Goal: Transaction & Acquisition: Purchase product/service

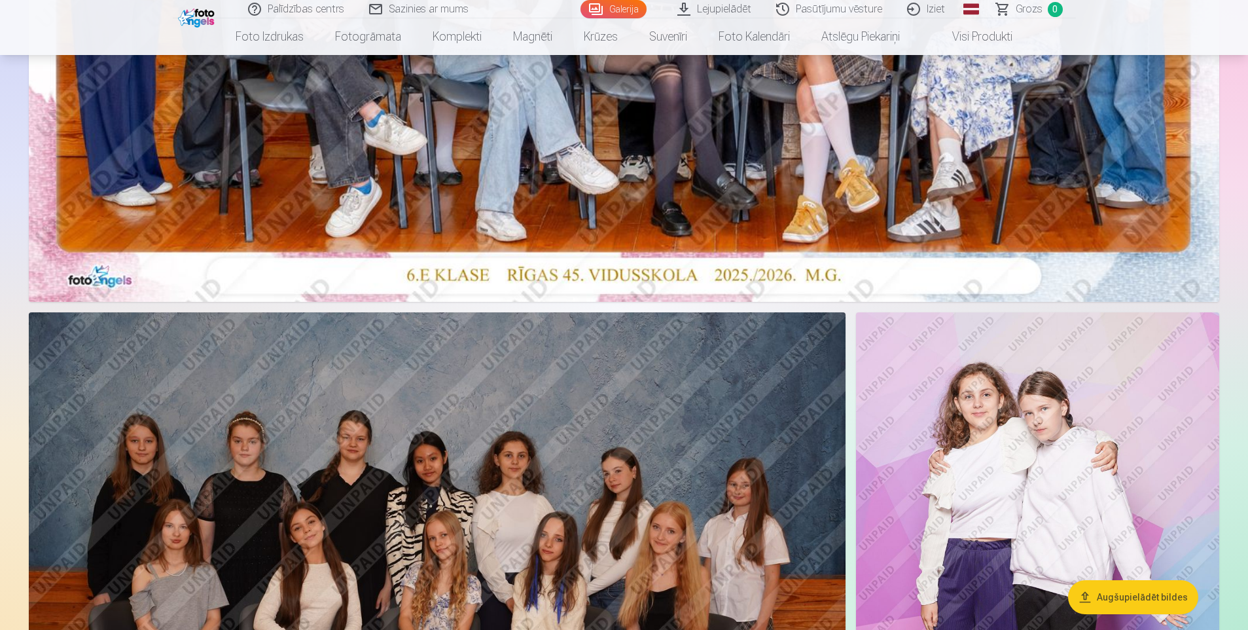
scroll to position [458, 0]
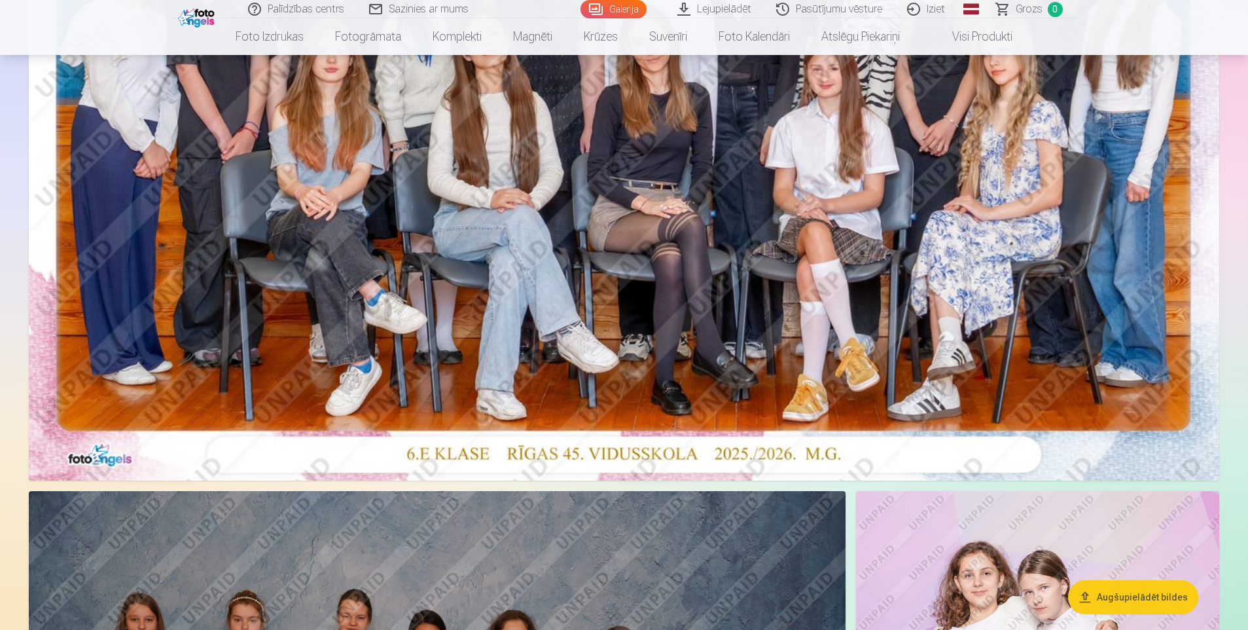
click at [628, 196] on img at bounding box center [624, 83] width 1191 height 795
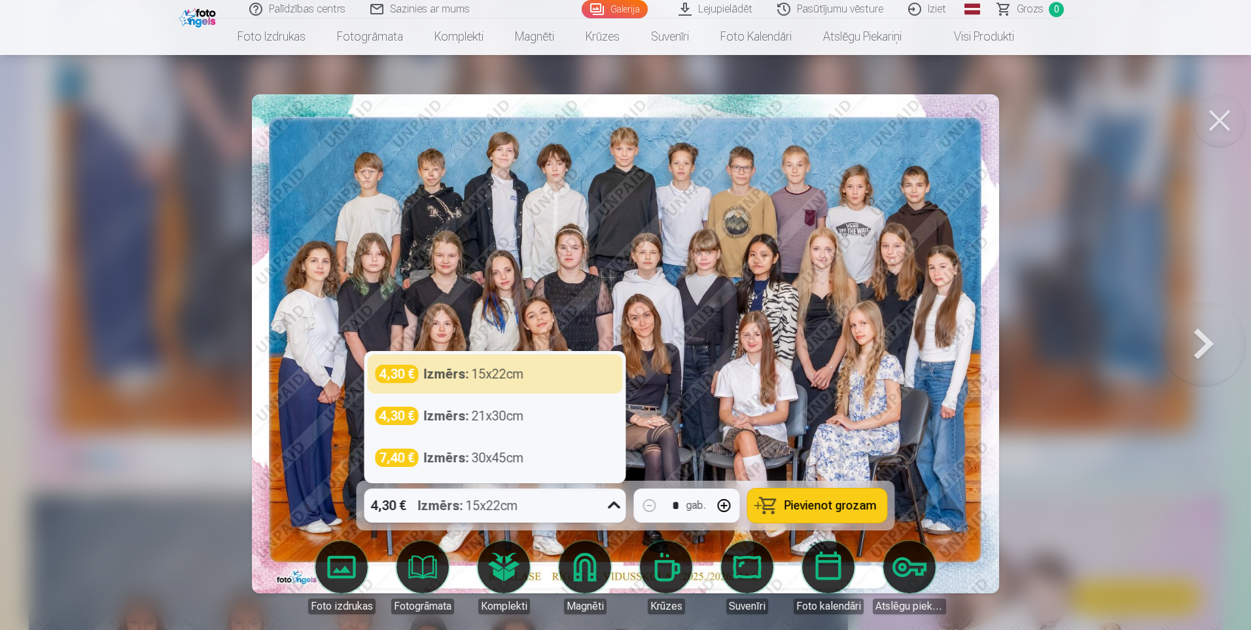
click at [615, 506] on icon at bounding box center [614, 505] width 21 height 21
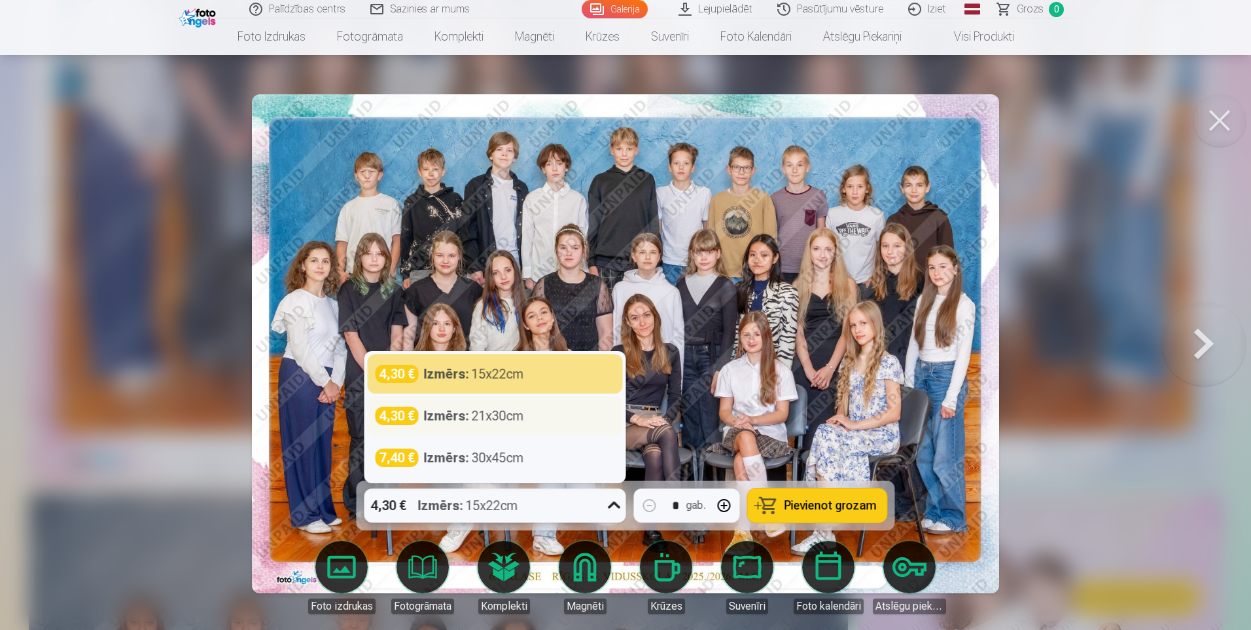
click at [494, 420] on div "Izmērs : 21x30cm" at bounding box center [474, 415] width 100 height 18
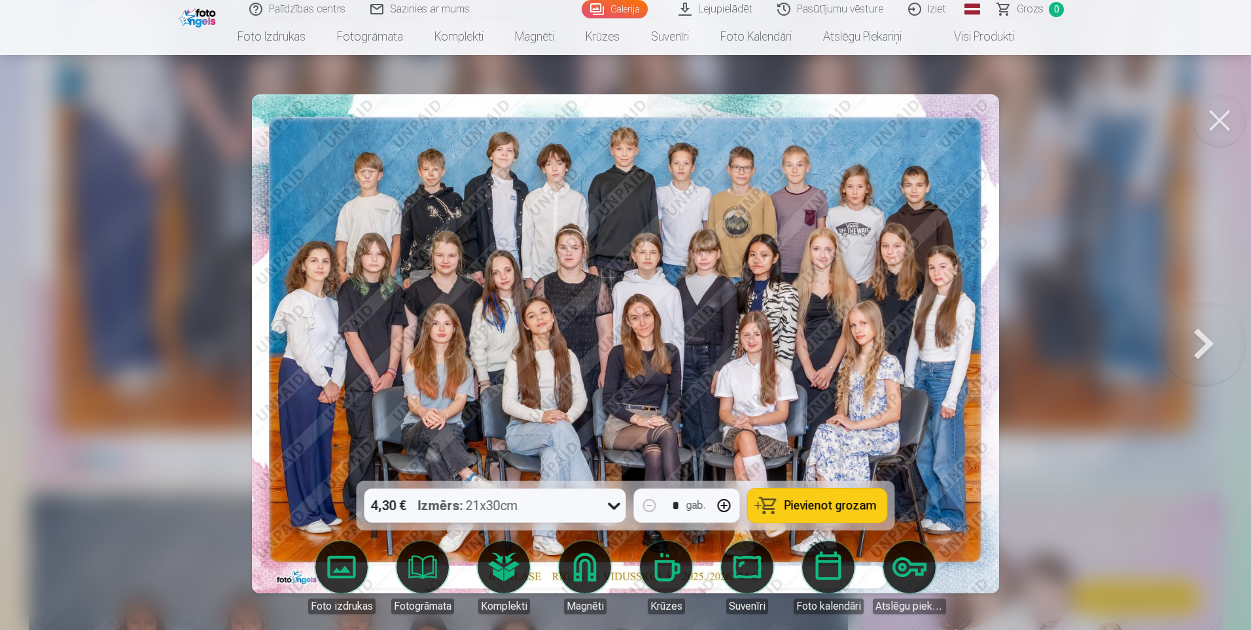
click at [803, 503] on span "Pievienot grozam" at bounding box center [831, 505] width 92 height 12
click at [1219, 120] on button at bounding box center [1220, 120] width 52 height 52
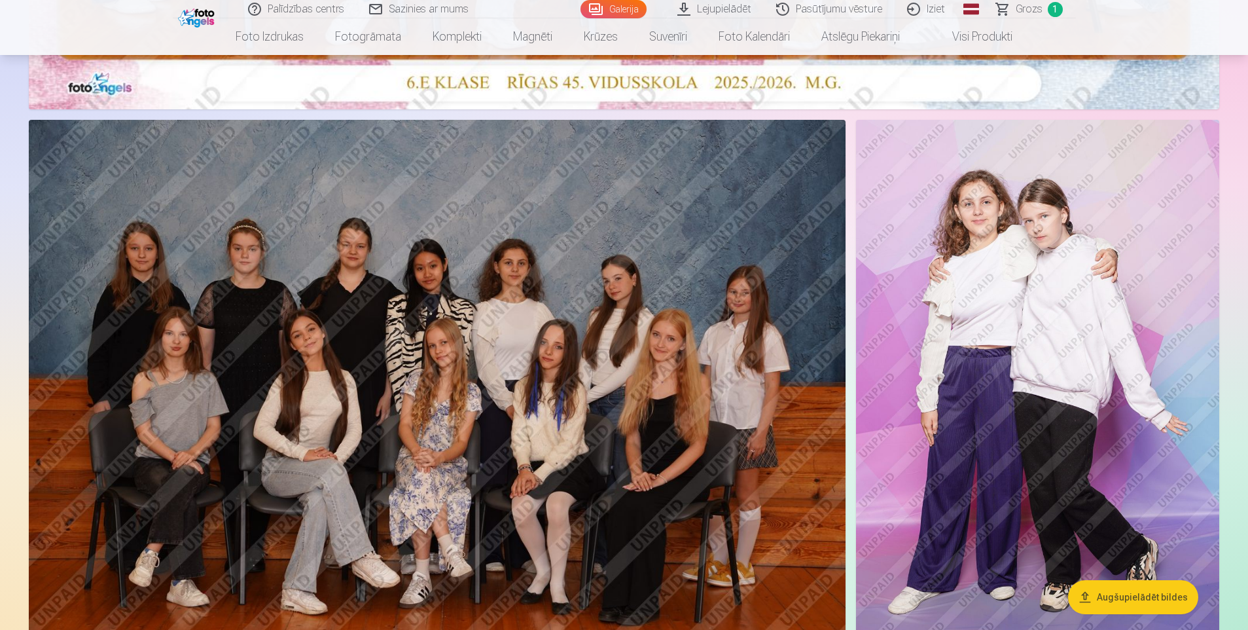
scroll to position [851, 0]
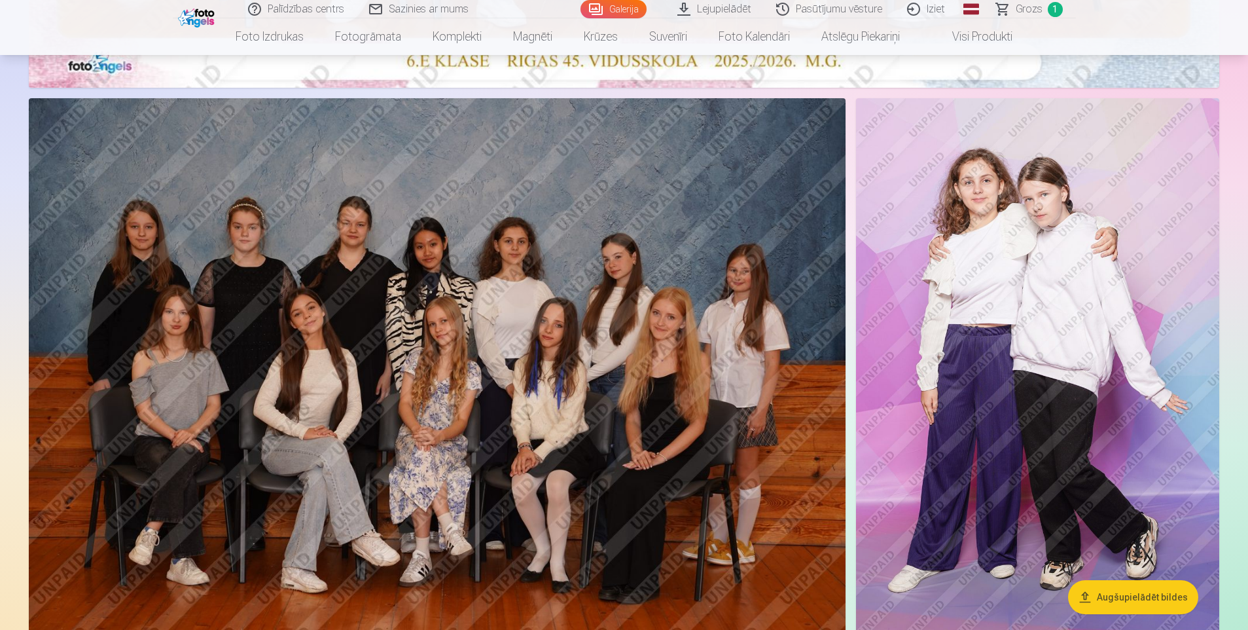
click at [450, 398] on img at bounding box center [437, 370] width 817 height 545
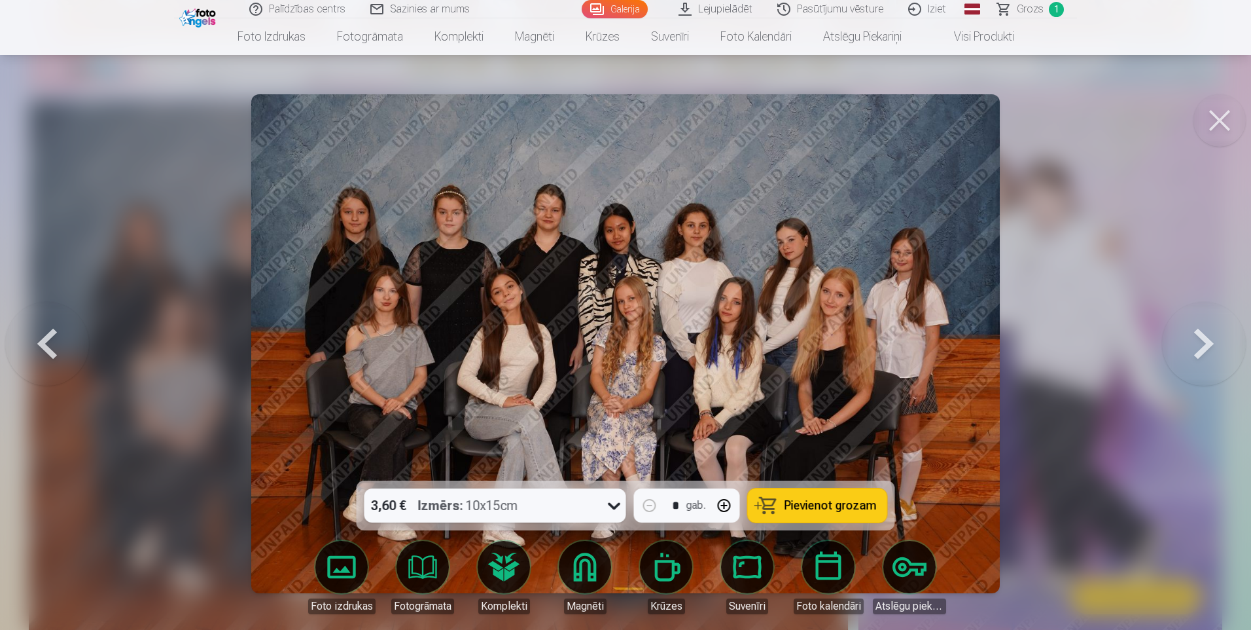
click at [611, 507] on icon at bounding box center [614, 505] width 21 height 21
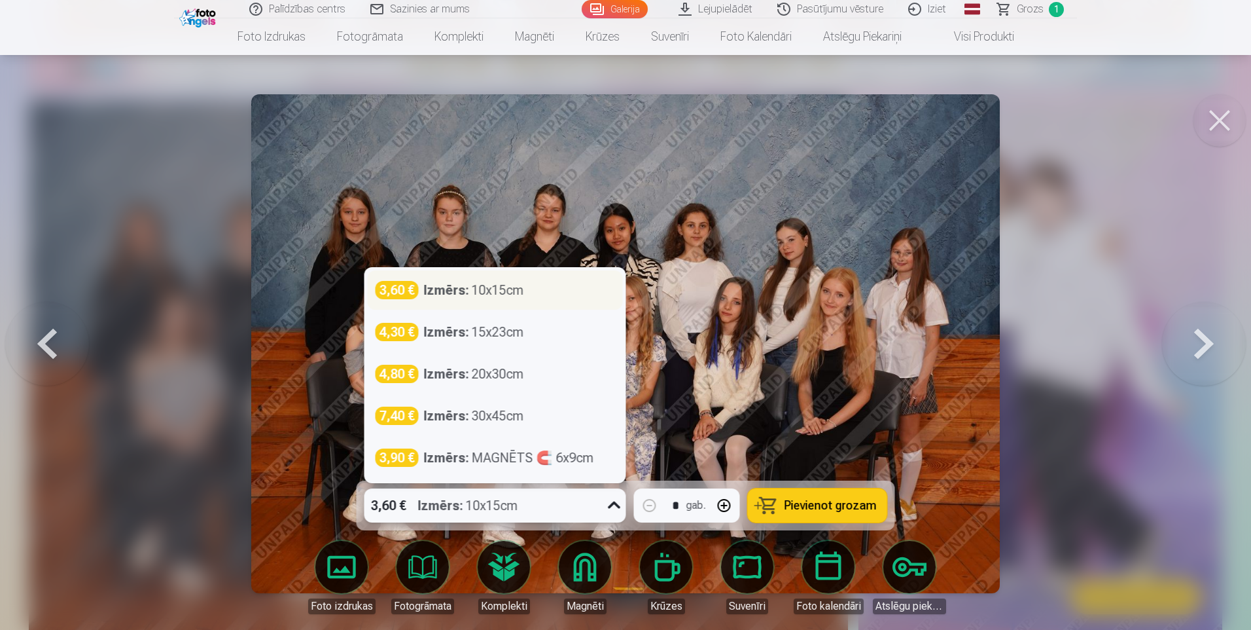
click at [475, 297] on div "Izmērs : 10x15cm" at bounding box center [474, 290] width 100 height 18
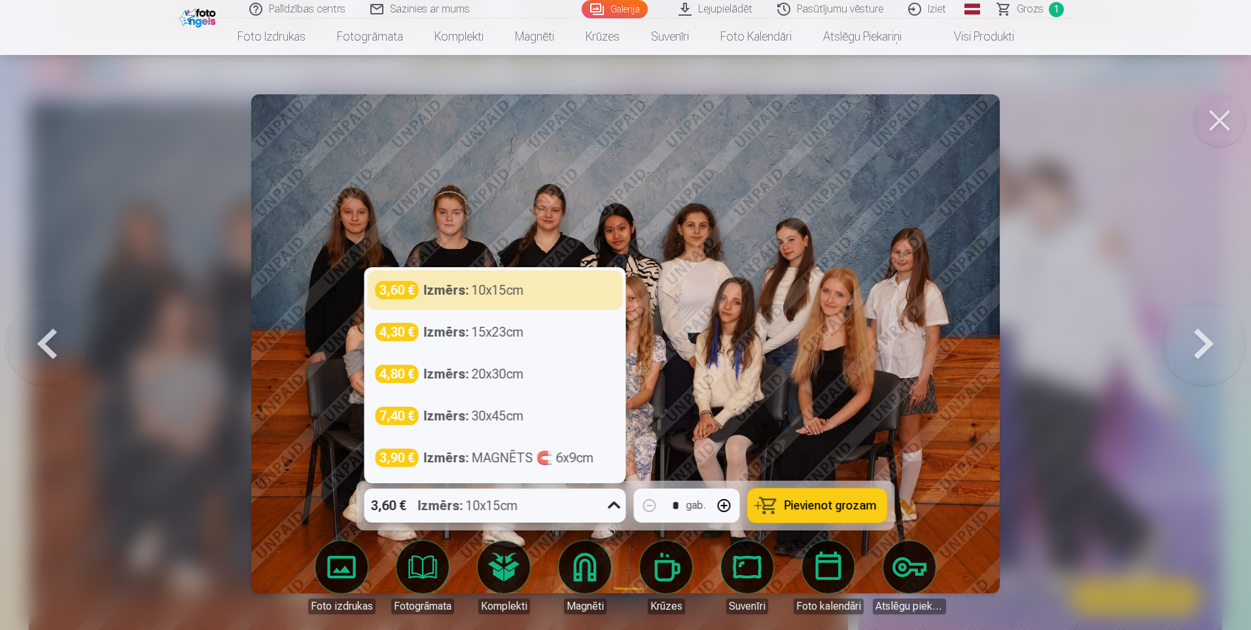
click at [590, 499] on div "3,60 € Izmērs : 10x15cm" at bounding box center [483, 505] width 237 height 34
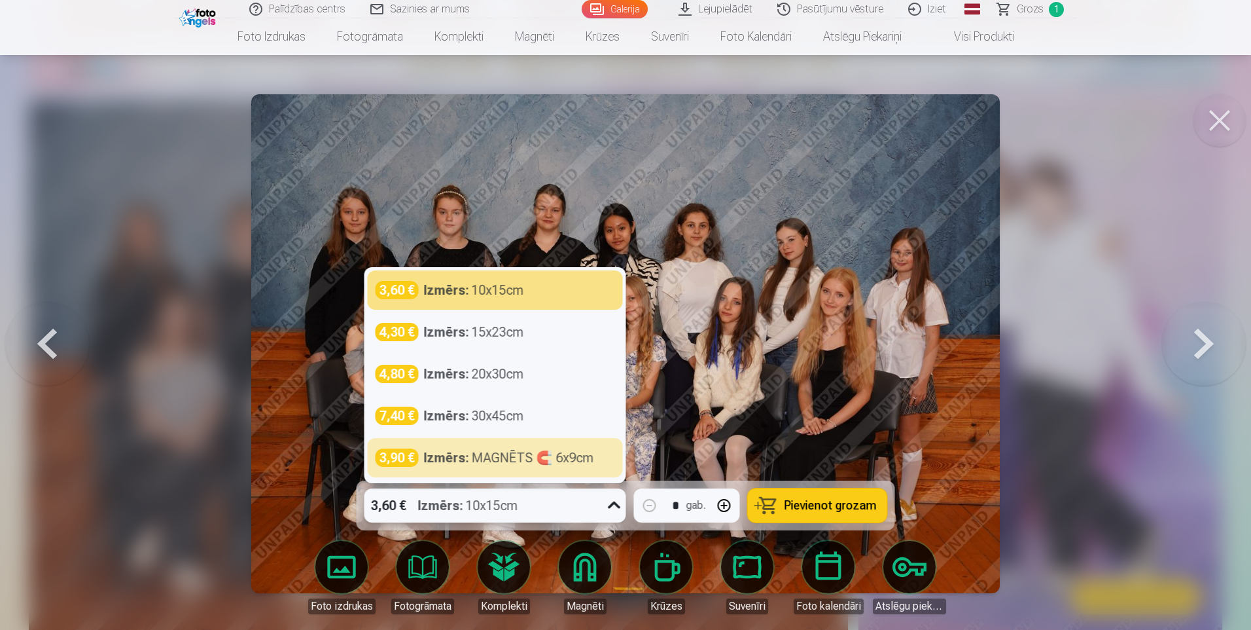
click at [713, 245] on img at bounding box center [625, 343] width 748 height 499
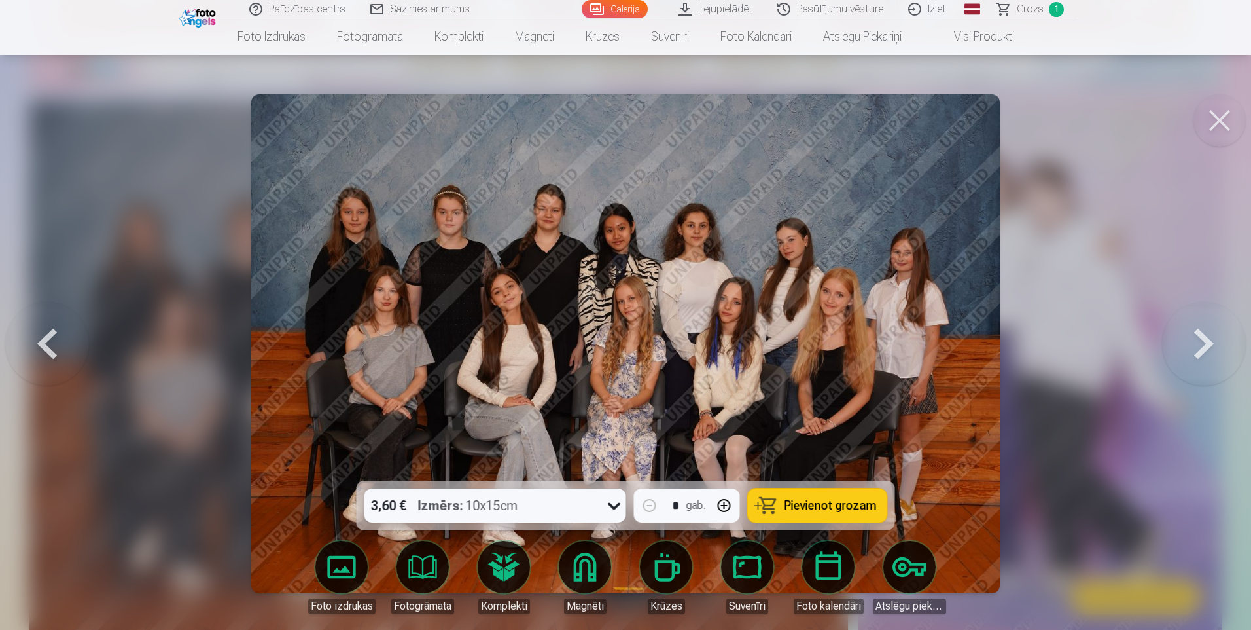
click at [831, 504] on span "Pievienot grozam" at bounding box center [831, 505] width 92 height 12
click at [1214, 120] on button at bounding box center [1220, 120] width 52 height 52
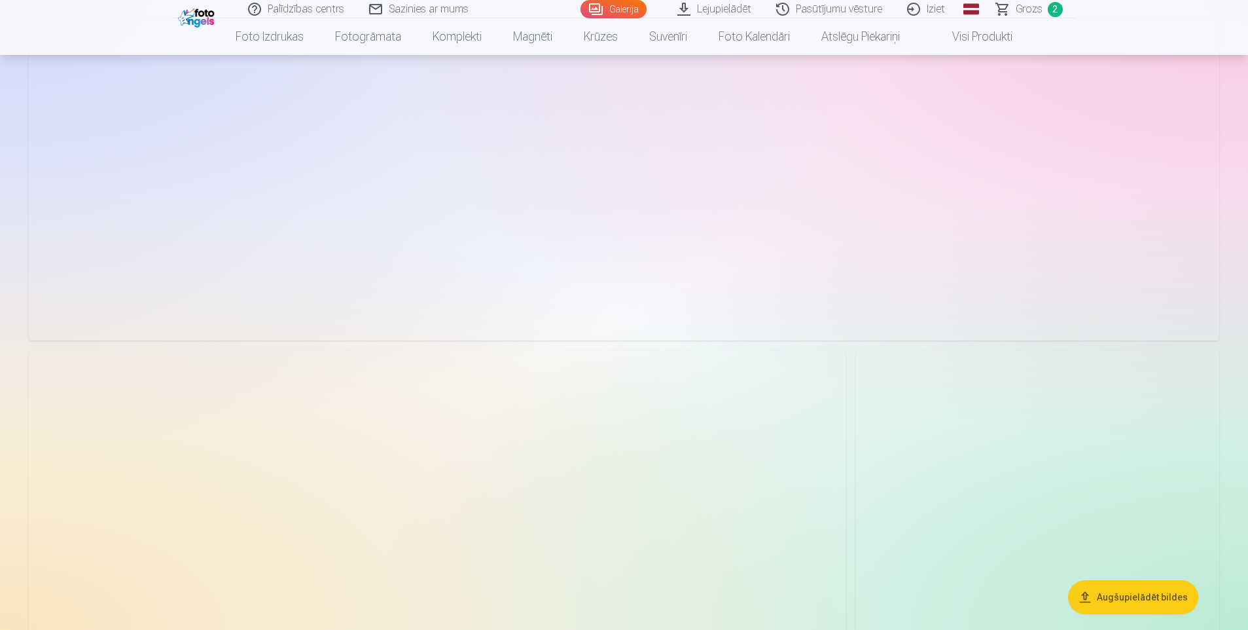
scroll to position [6807, 0]
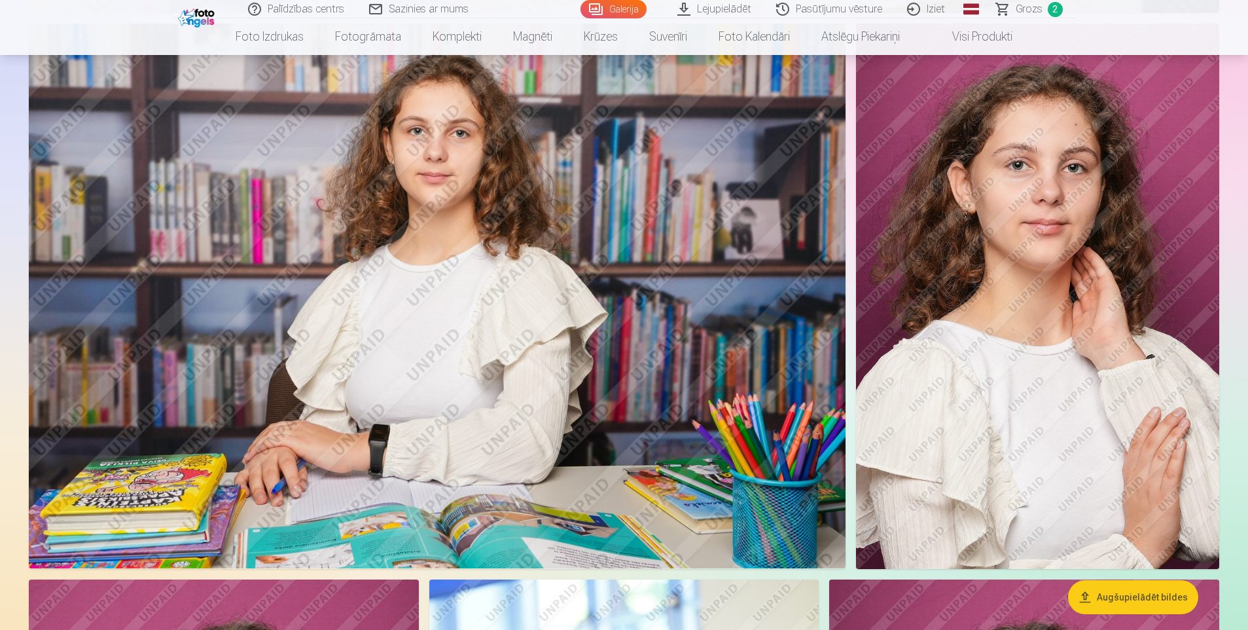
click at [1065, 356] on img at bounding box center [1037, 296] width 363 height 545
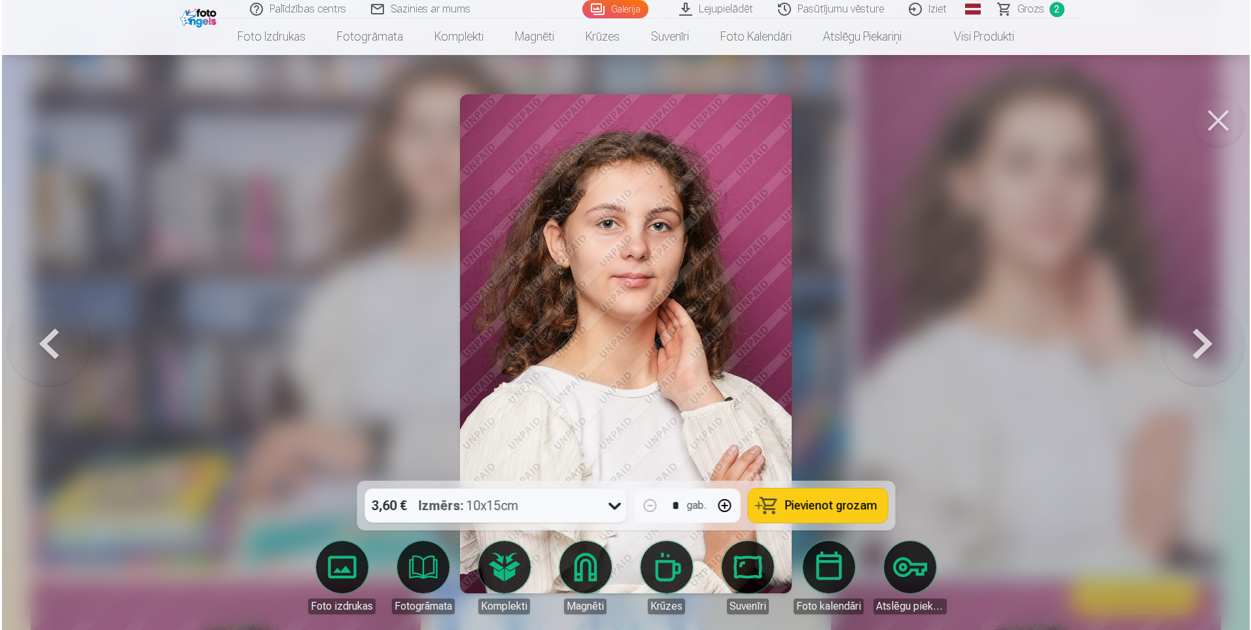
scroll to position [6823, 0]
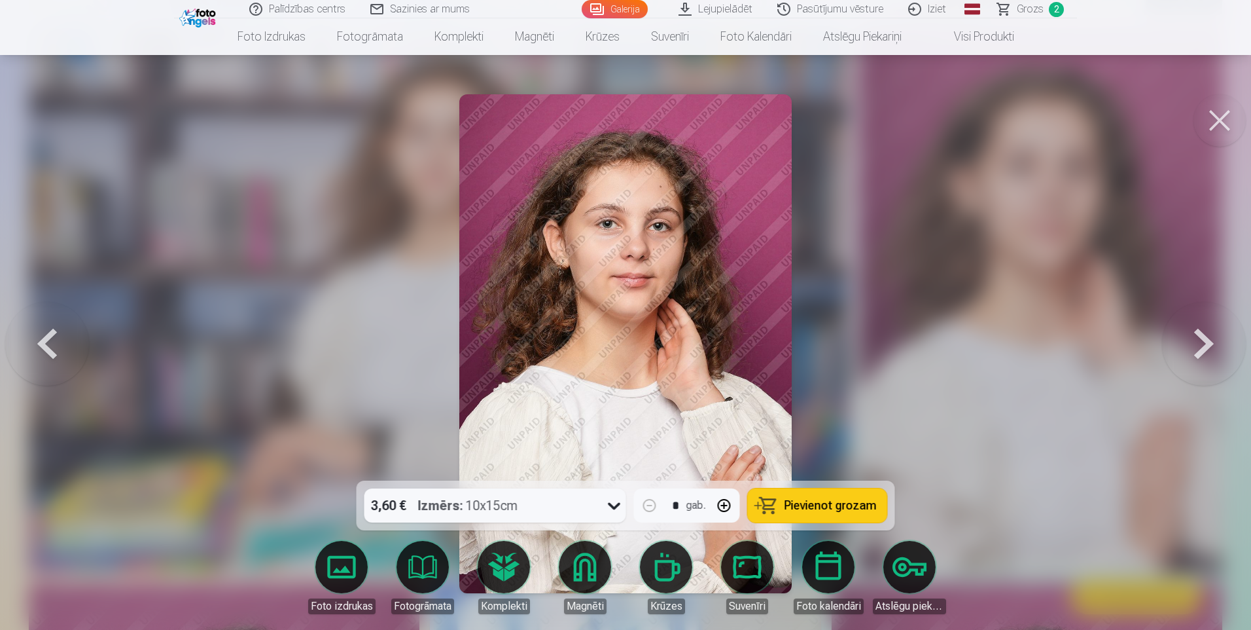
click at [831, 499] on span "Pievienot grozam" at bounding box center [831, 505] width 92 height 12
click at [1227, 125] on button at bounding box center [1220, 120] width 52 height 52
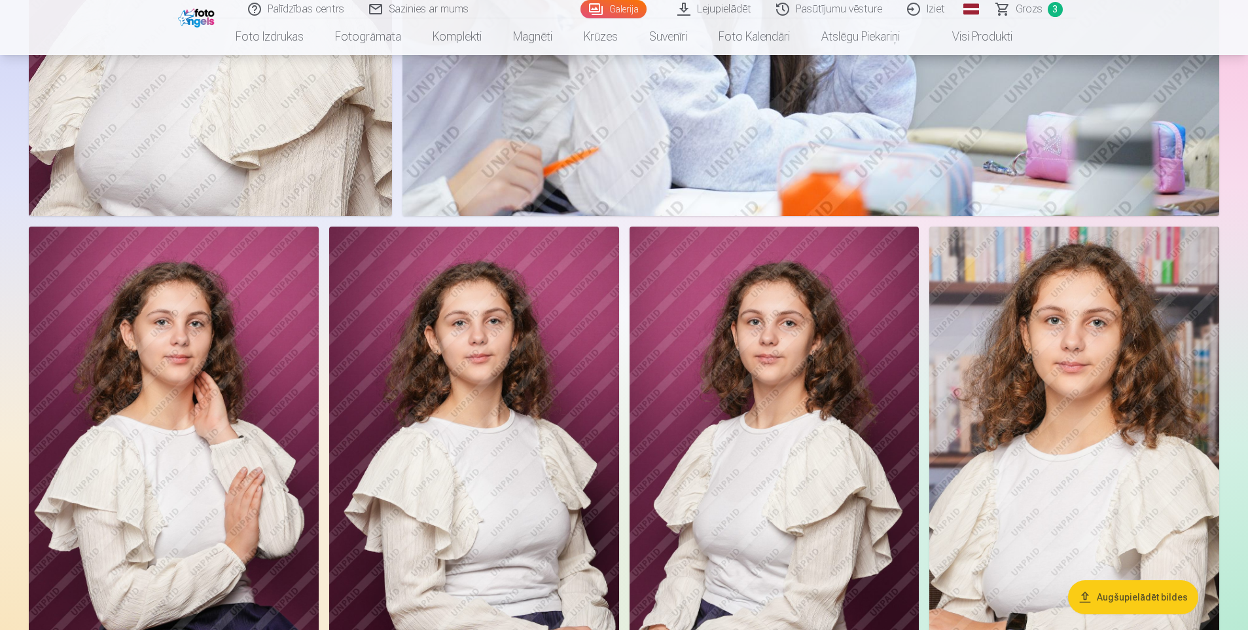
scroll to position [1964, 0]
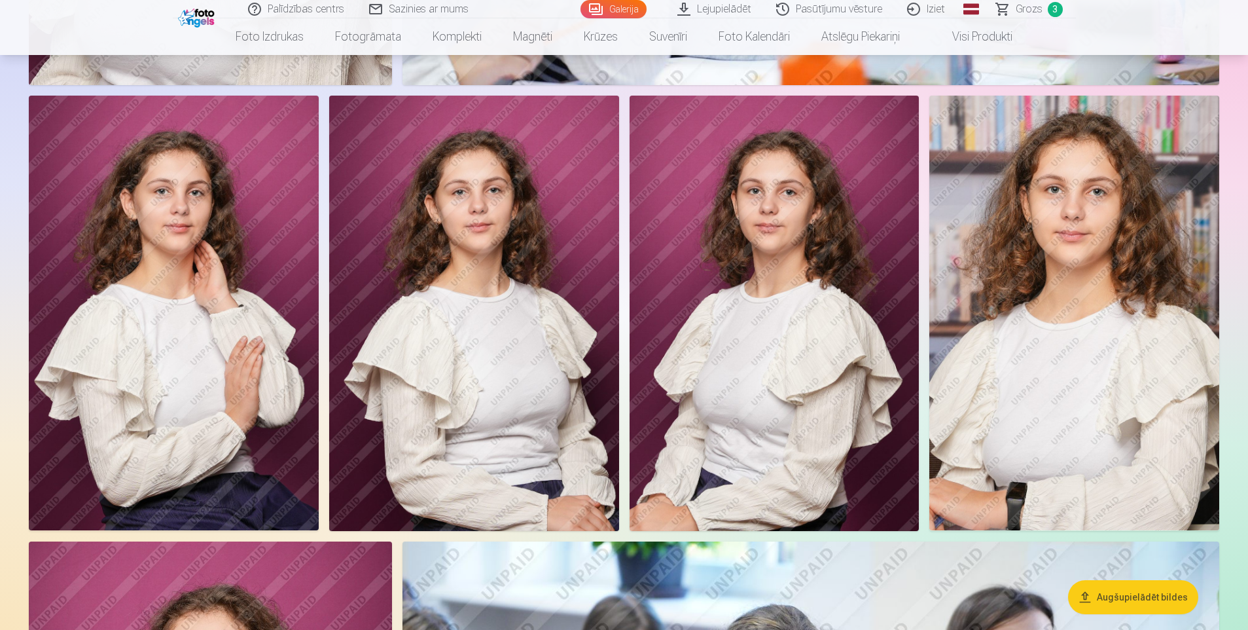
click at [1061, 353] on img at bounding box center [1074, 313] width 290 height 435
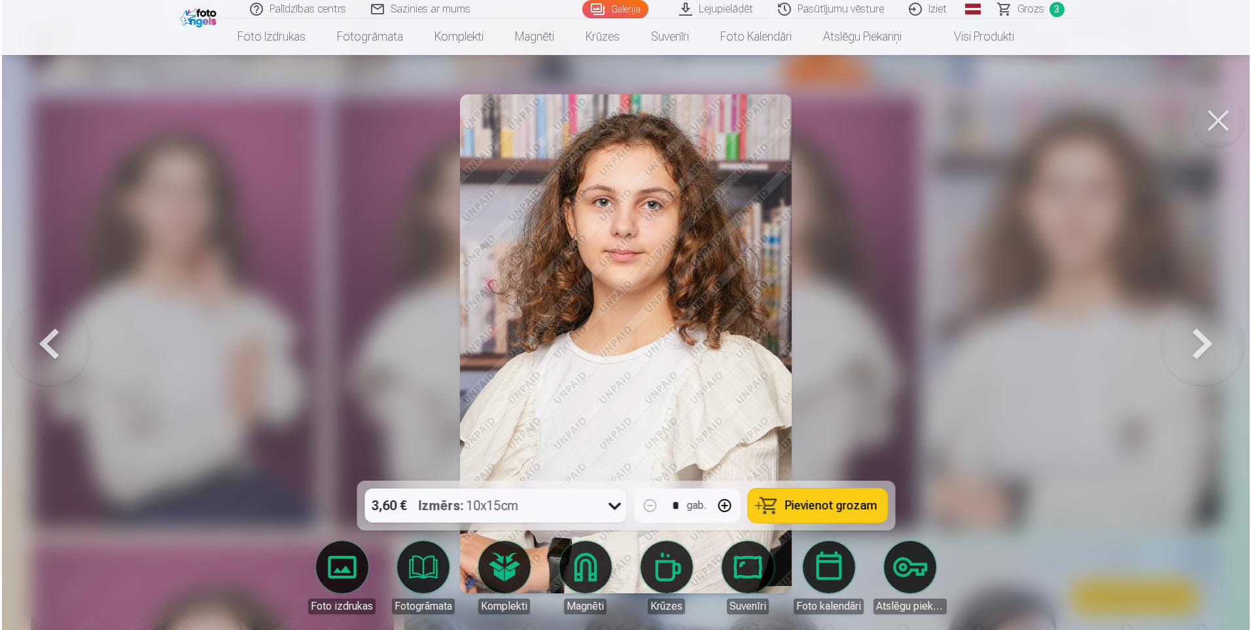
scroll to position [1968, 0]
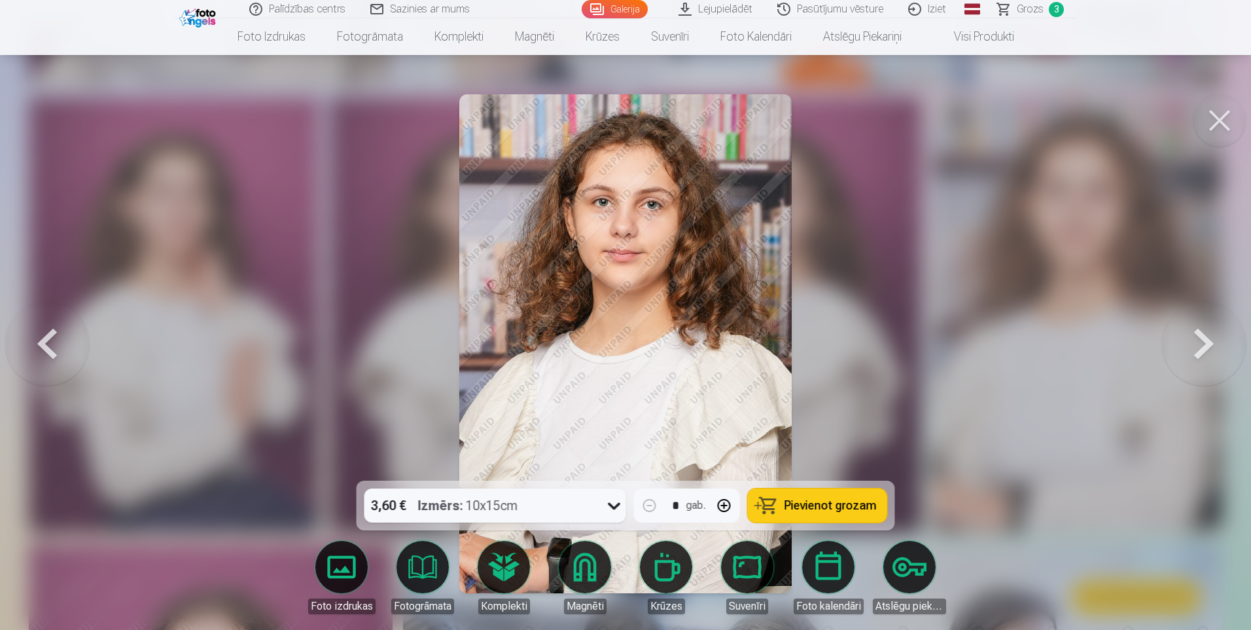
click at [1217, 120] on button at bounding box center [1220, 120] width 52 height 52
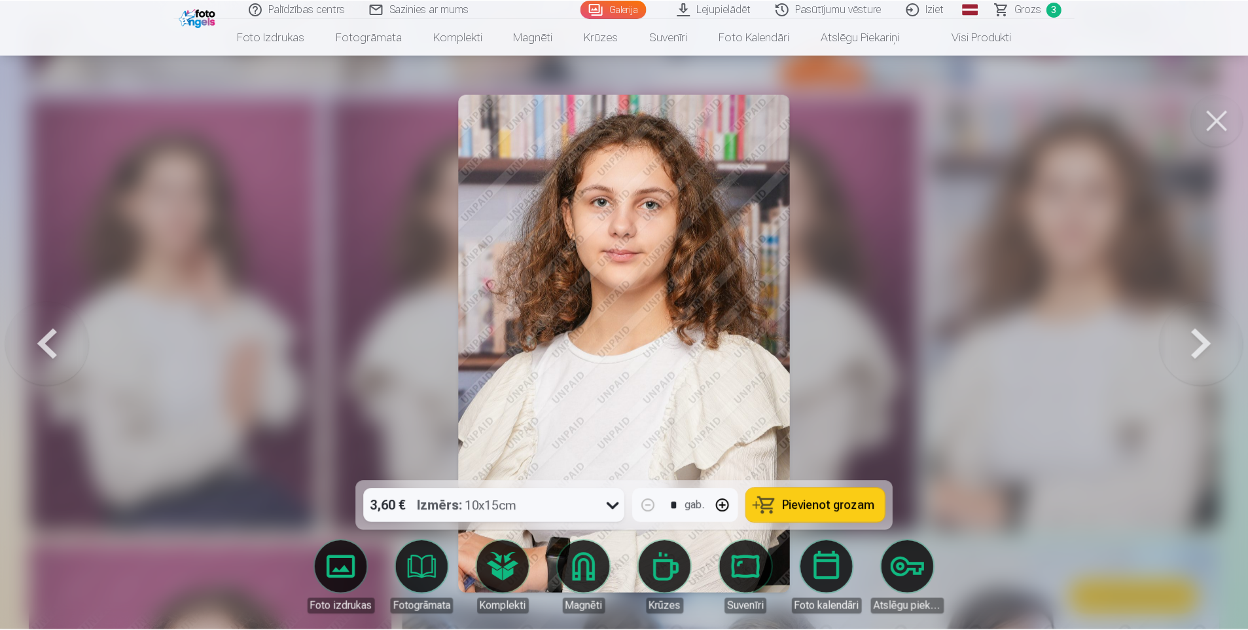
scroll to position [1964, 0]
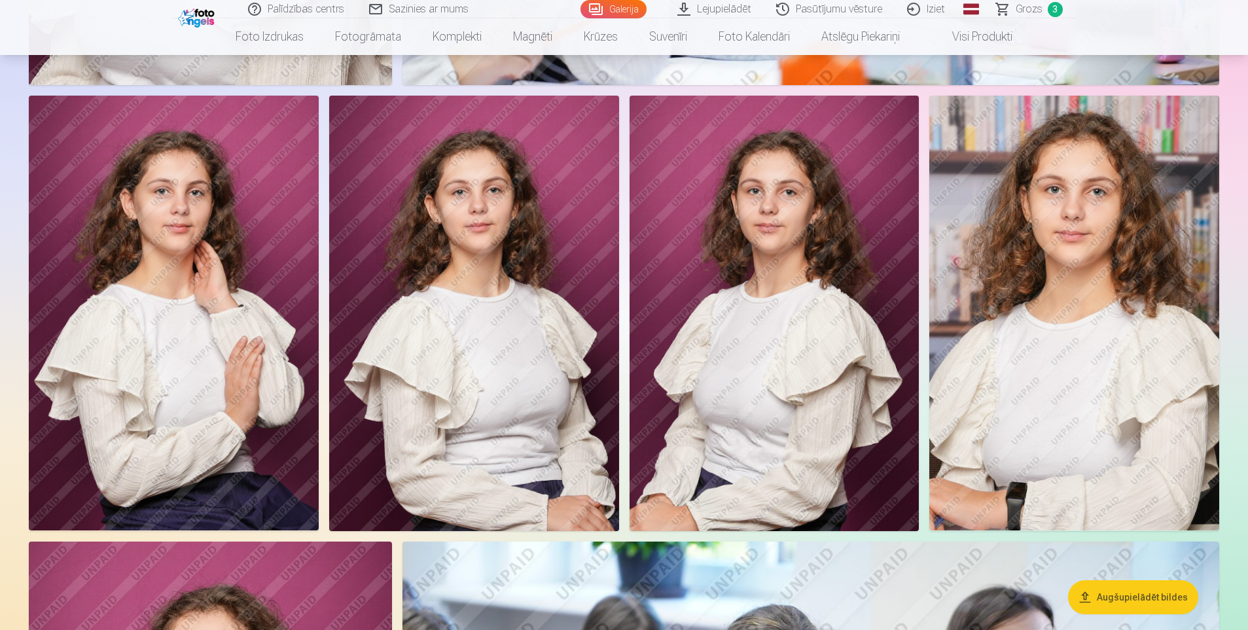
click at [1030, 10] on span "Grozs" at bounding box center [1029, 9] width 27 height 16
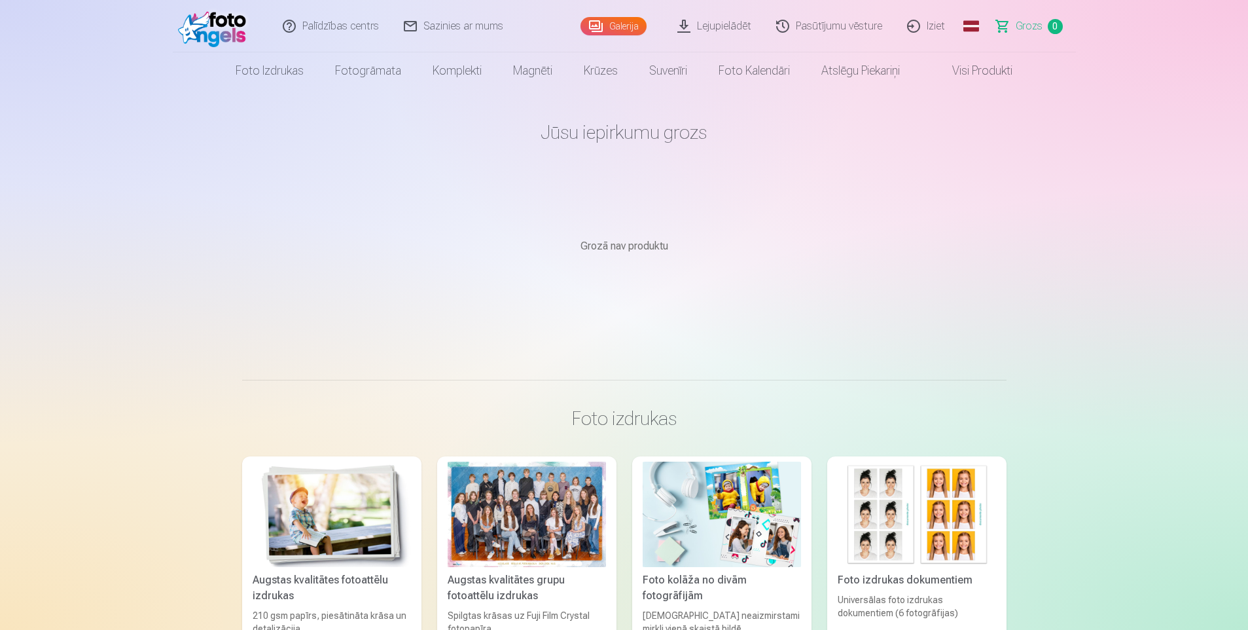
click at [939, 30] on link "Iziet" at bounding box center [926, 26] width 63 height 52
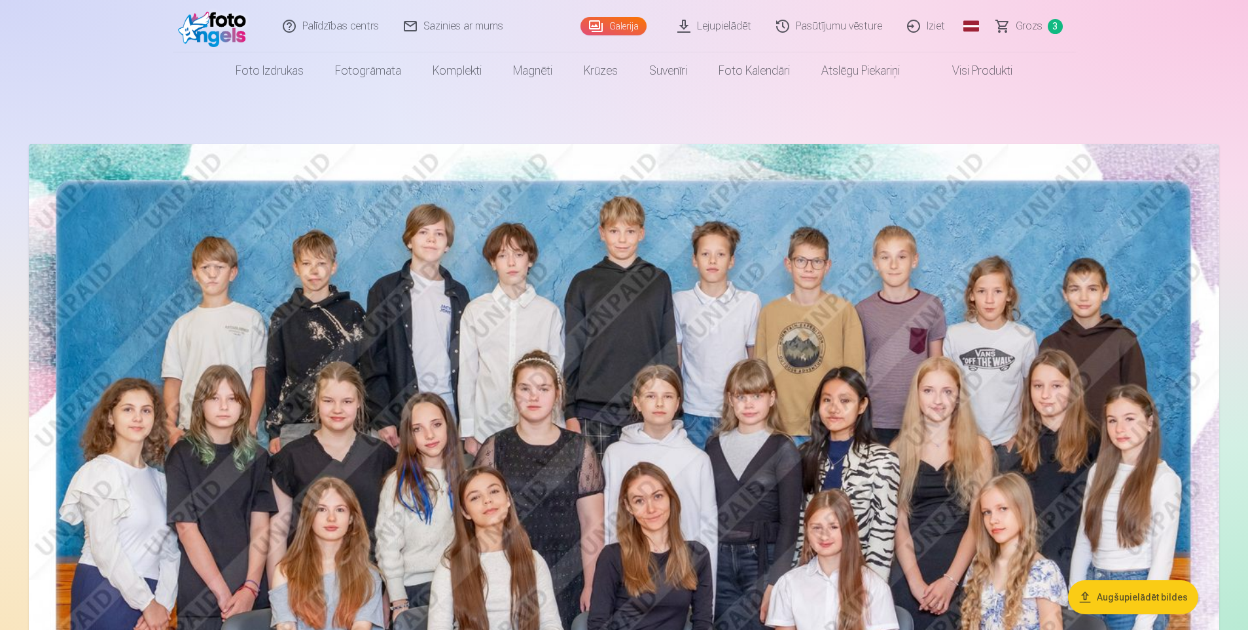
click at [931, 31] on link "Iziet" at bounding box center [926, 26] width 63 height 52
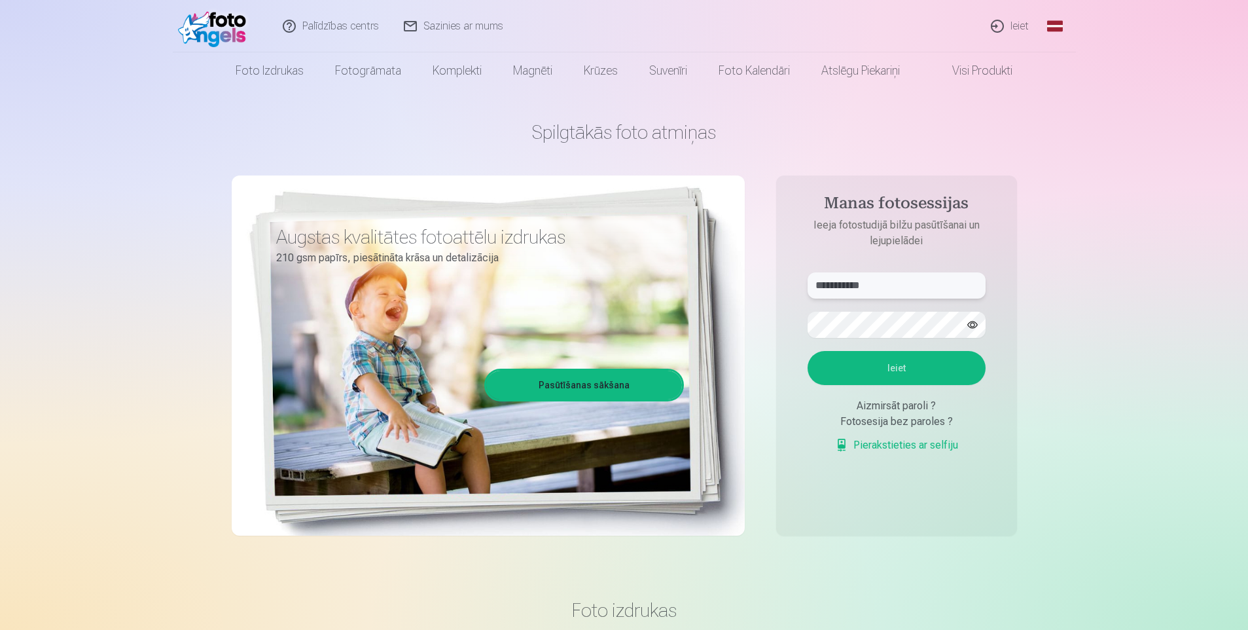
click at [897, 291] on input "**********" at bounding box center [897, 285] width 178 height 26
type input "**********"
click at [893, 370] on button "Ieiet" at bounding box center [897, 368] width 178 height 34
